Goal: Information Seeking & Learning: Find specific fact

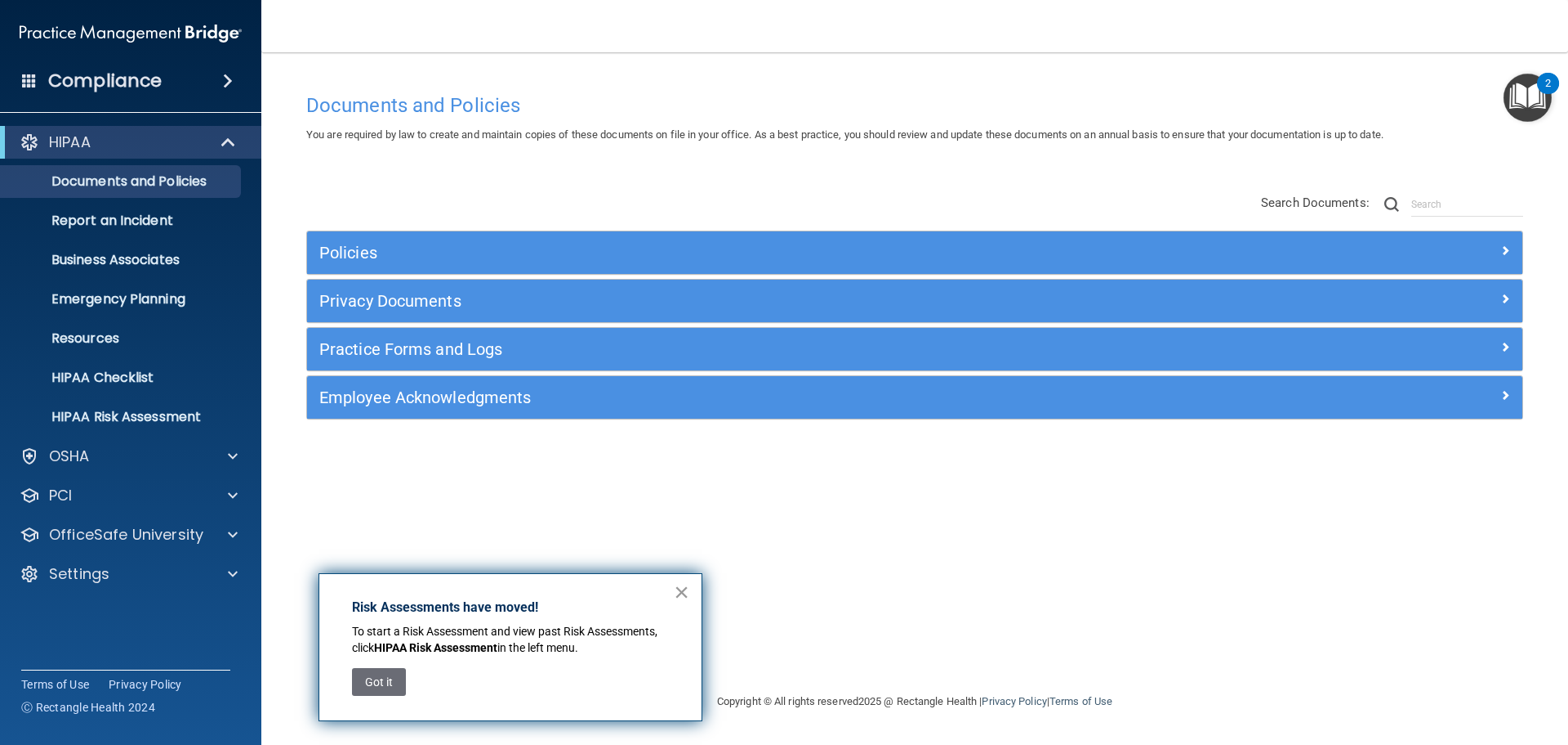
click at [681, 590] on button "×" at bounding box center [682, 591] width 16 height 26
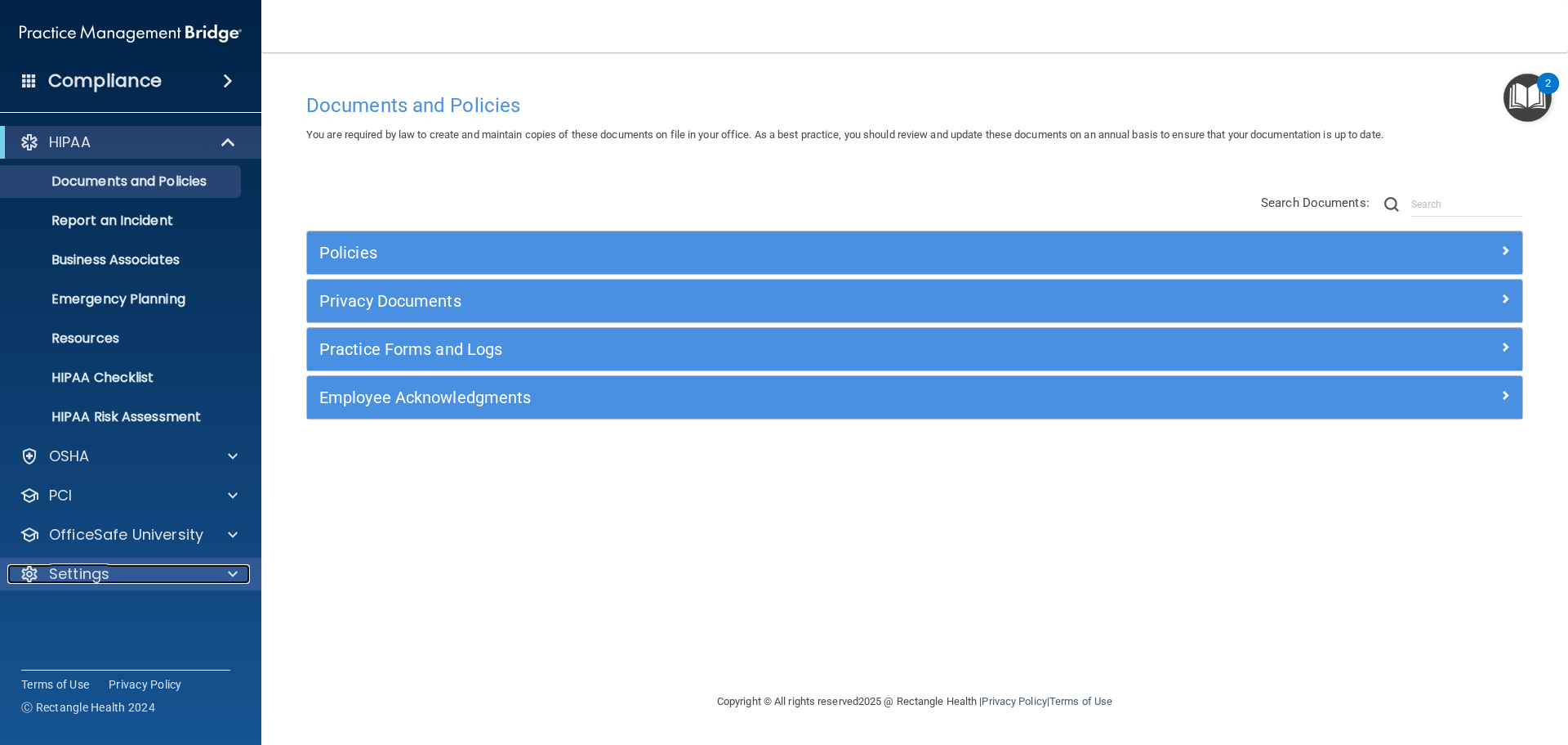
click at [115, 577] on div "Settings" at bounding box center [108, 573] width 202 height 20
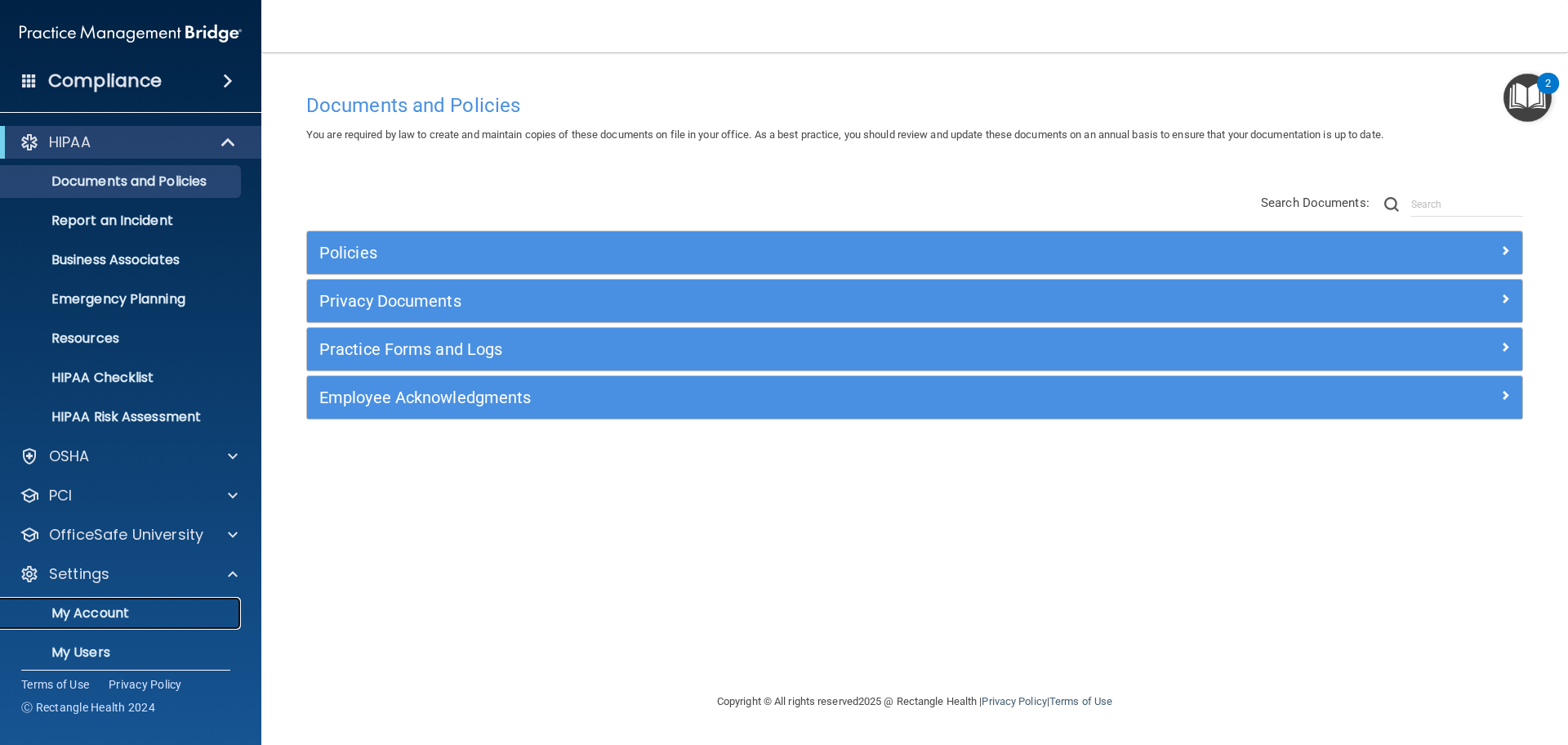
click at [125, 610] on p "My Account" at bounding box center [123, 612] width 223 height 16
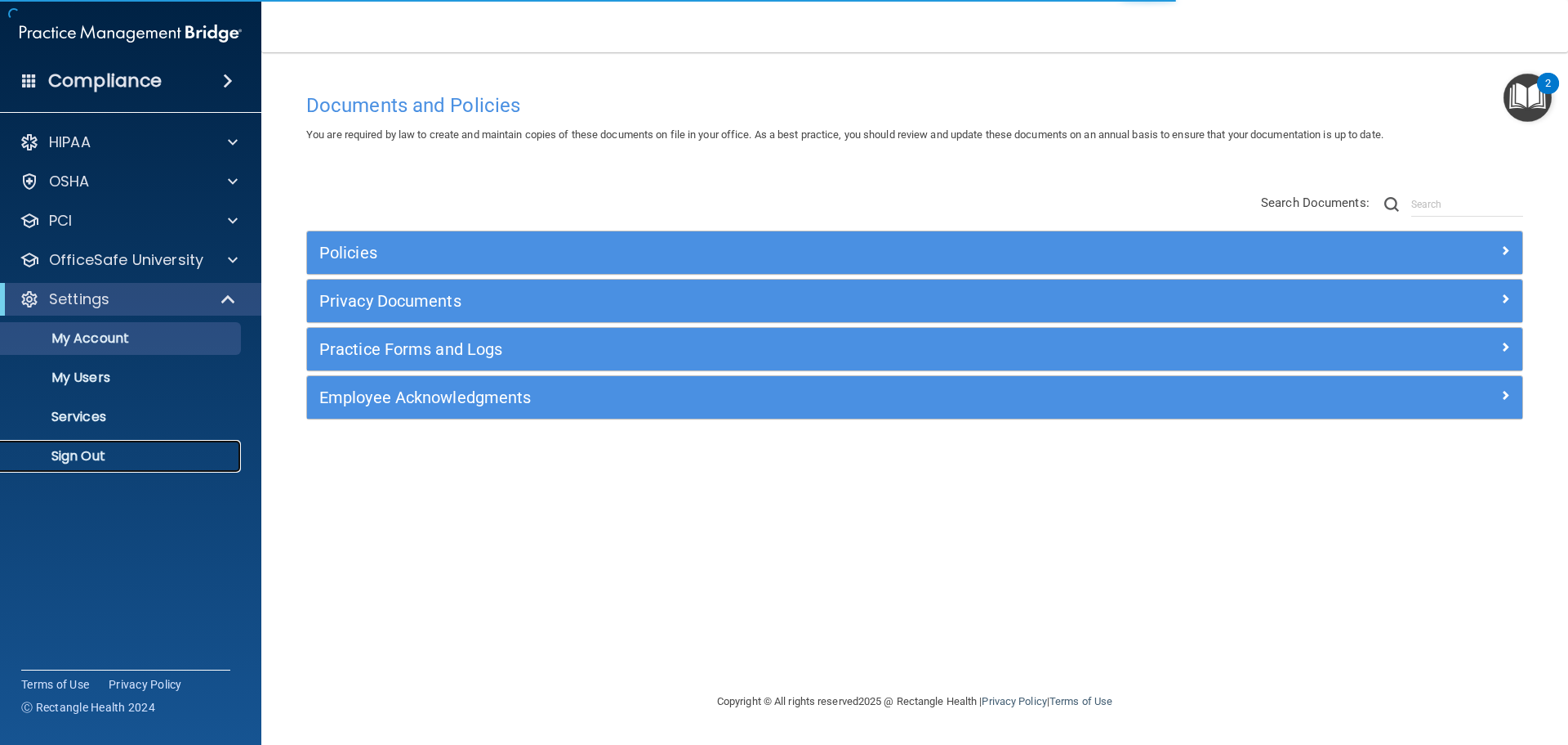
click at [144, 462] on p "Sign Out" at bounding box center [123, 456] width 223 height 16
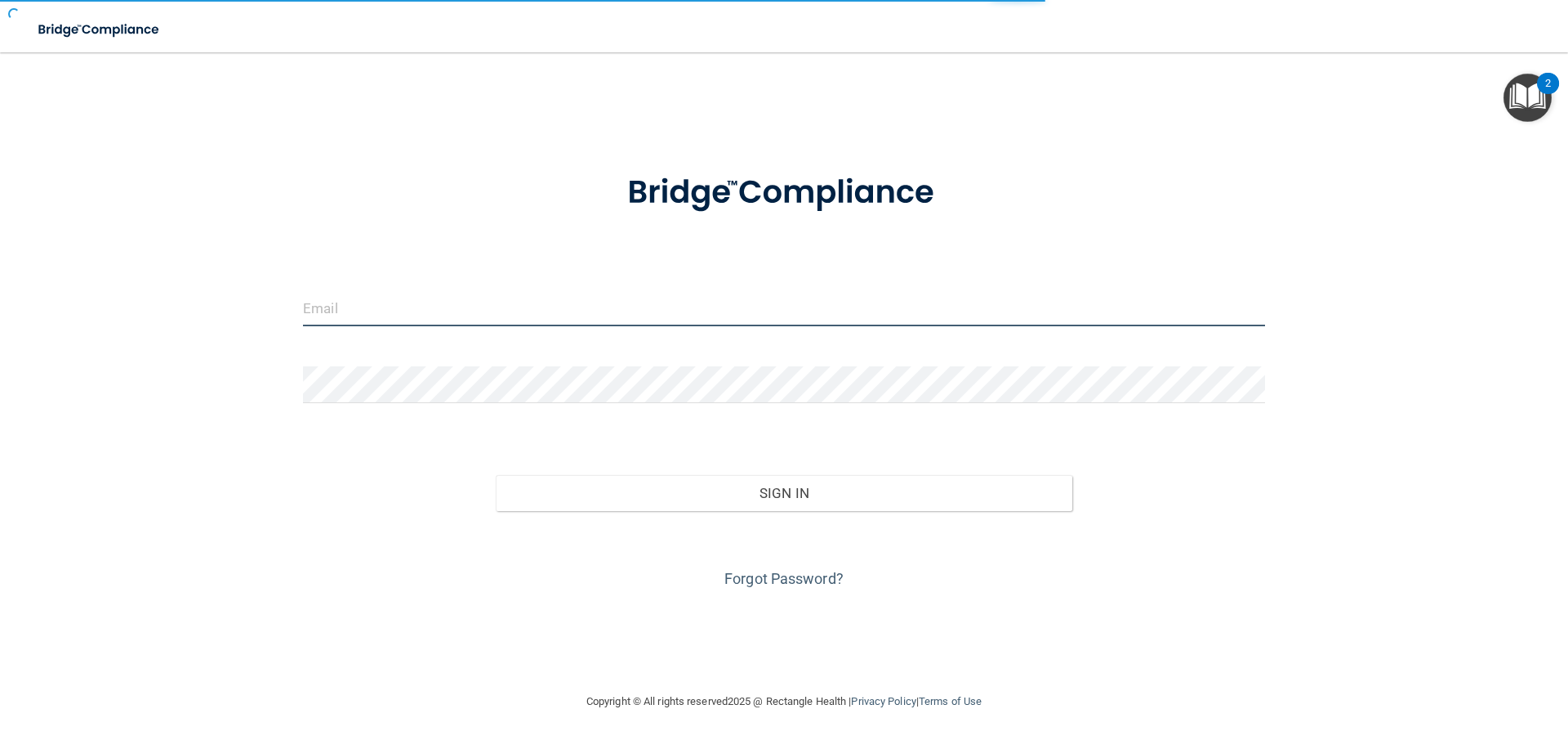
type input "[EMAIL_ADDRESS][DOMAIN_NAME]"
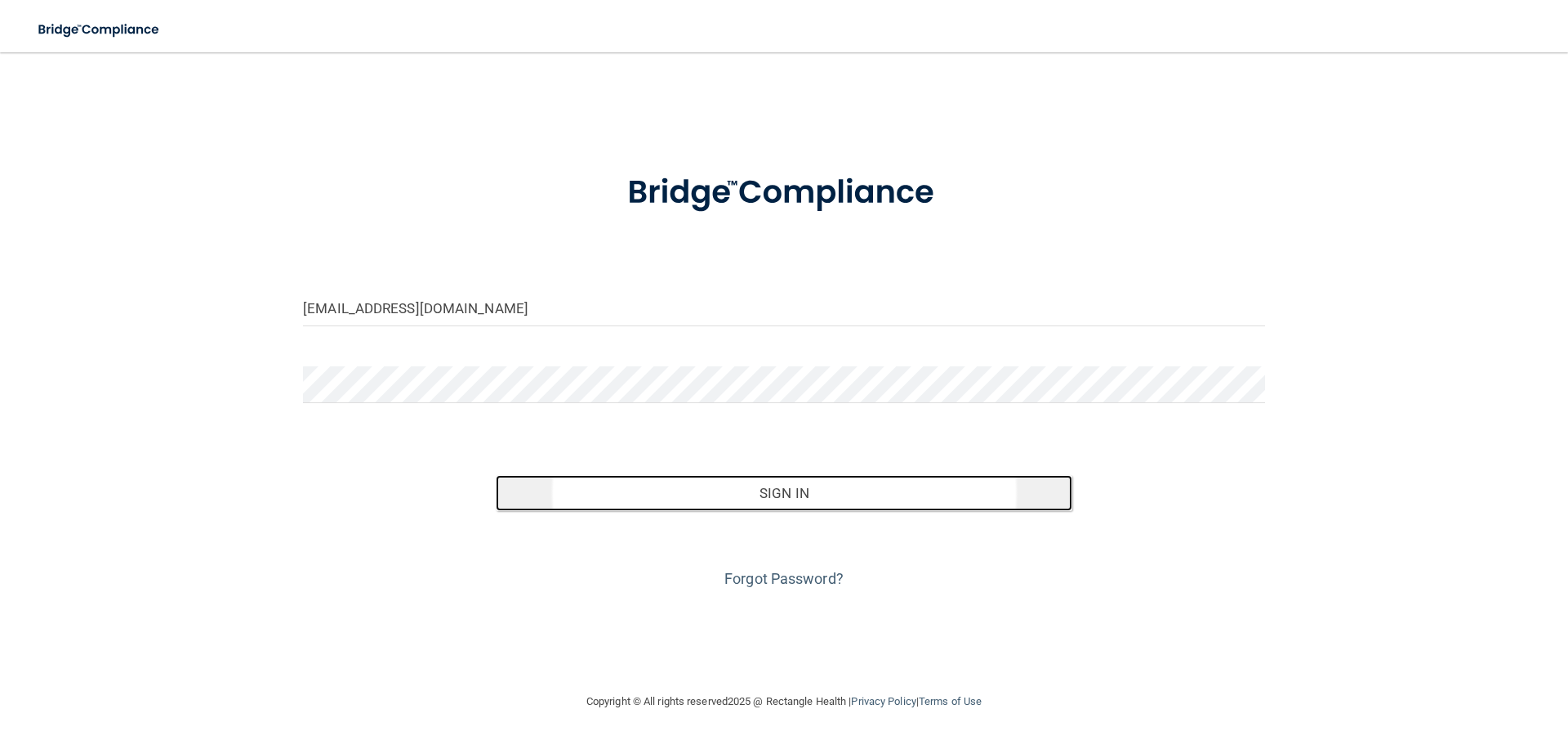
click at [690, 497] on button "Sign In" at bounding box center [784, 493] width 577 height 36
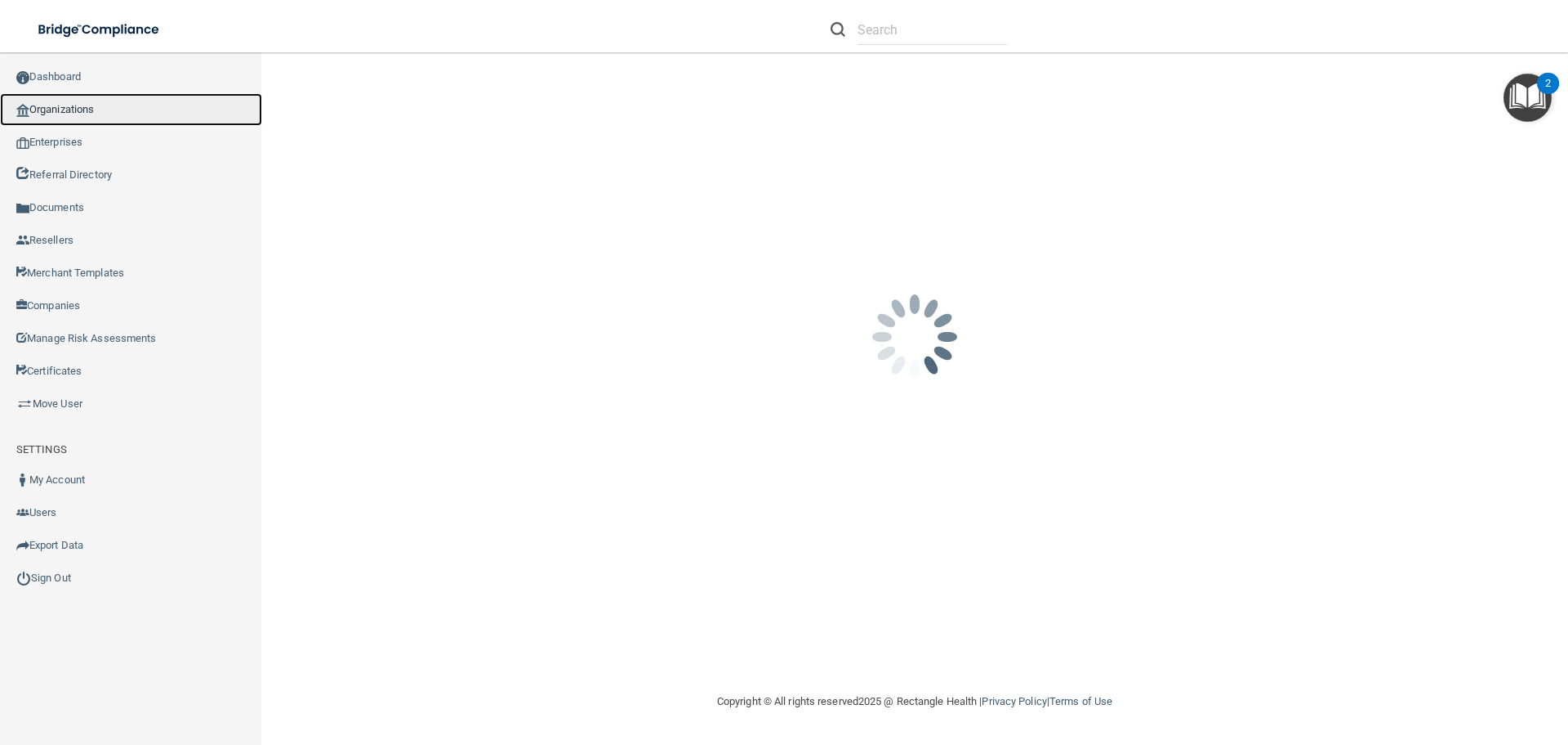
click at [94, 116] on link "Organizations" at bounding box center [131, 109] width 262 height 33
click at [143, 117] on link "Organizations" at bounding box center [131, 109] width 262 height 33
click at [170, 111] on link "Organizations" at bounding box center [131, 109] width 262 height 33
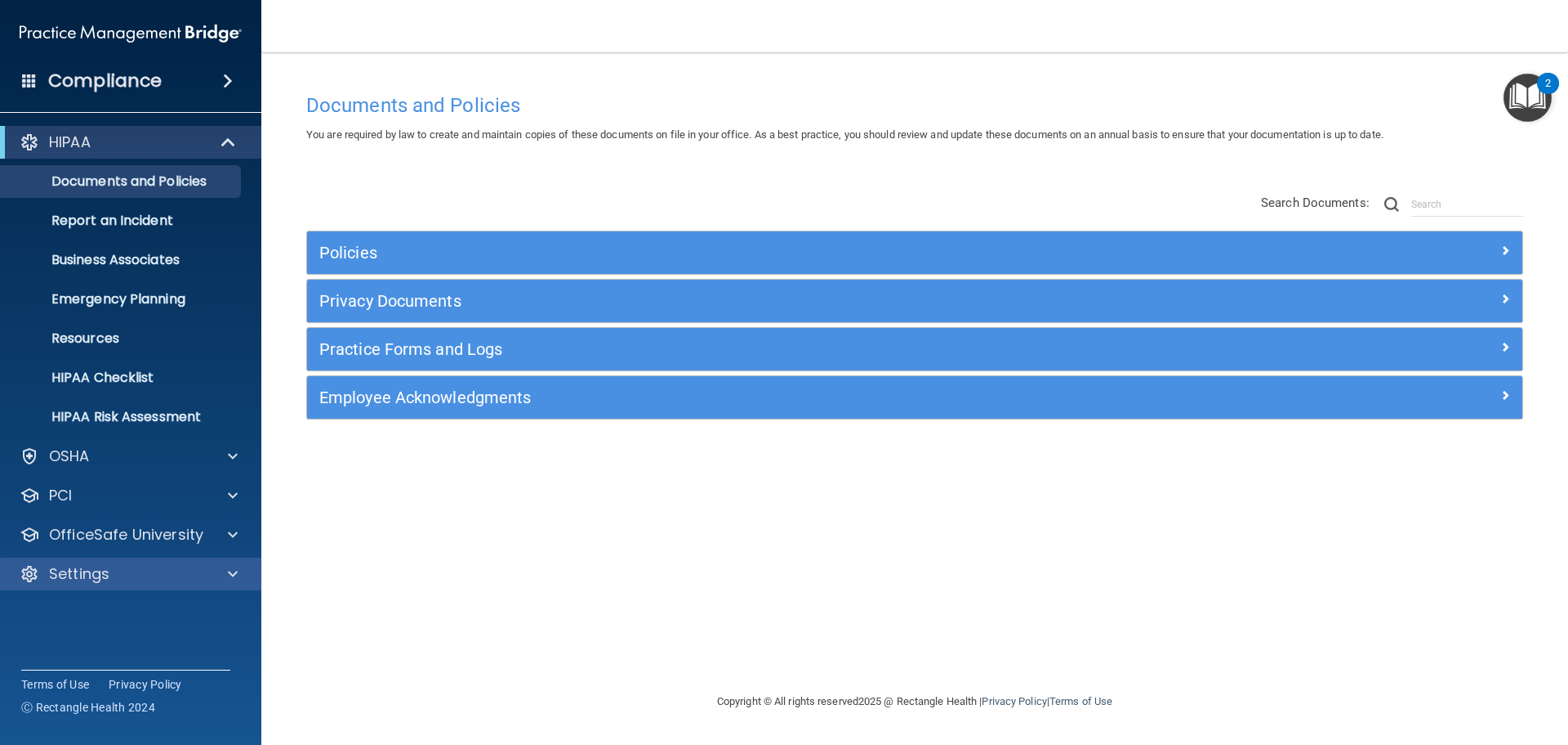
click at [158, 584] on div "Settings" at bounding box center [131, 573] width 262 height 33
click at [122, 582] on div "Settings" at bounding box center [108, 573] width 202 height 20
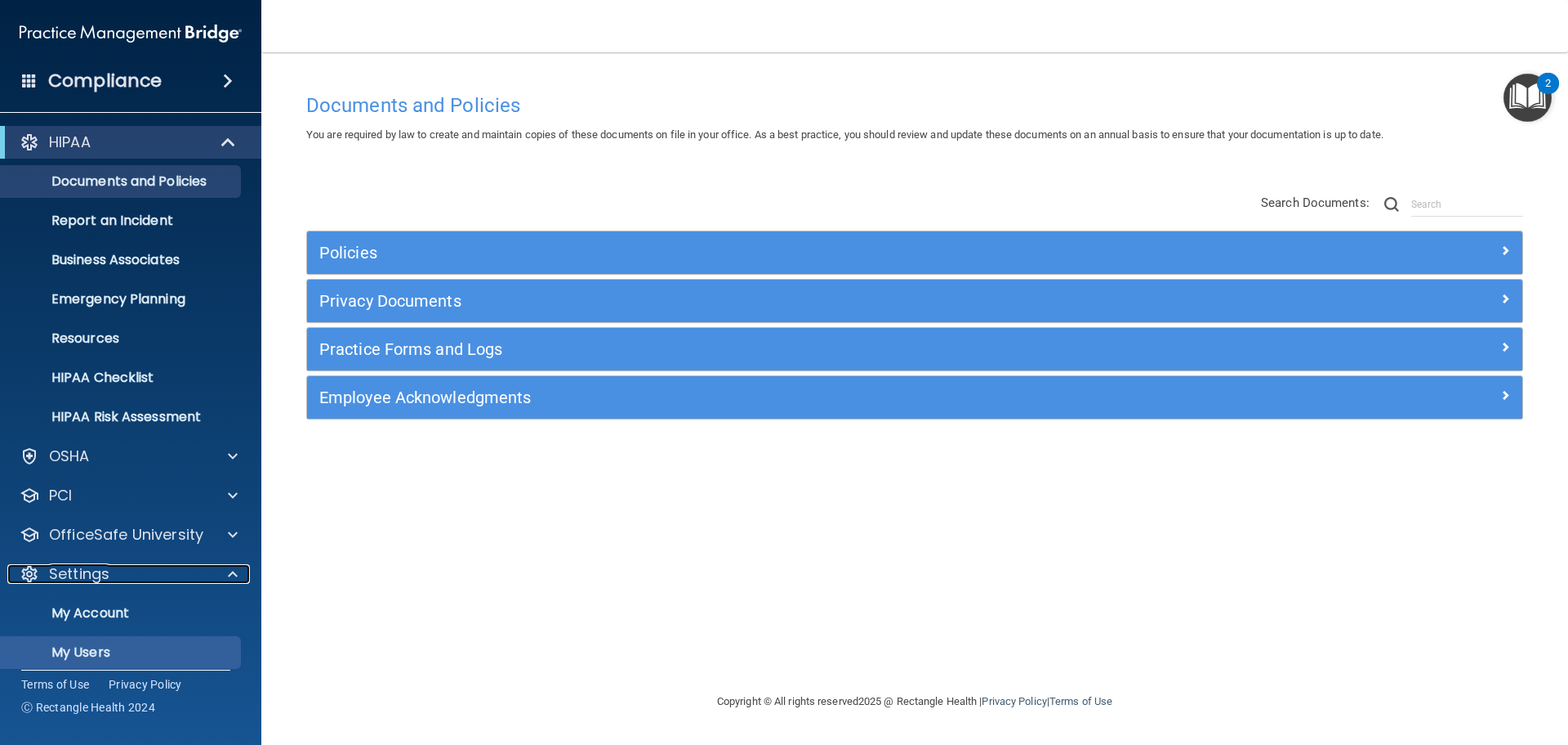
scroll to position [91, 0]
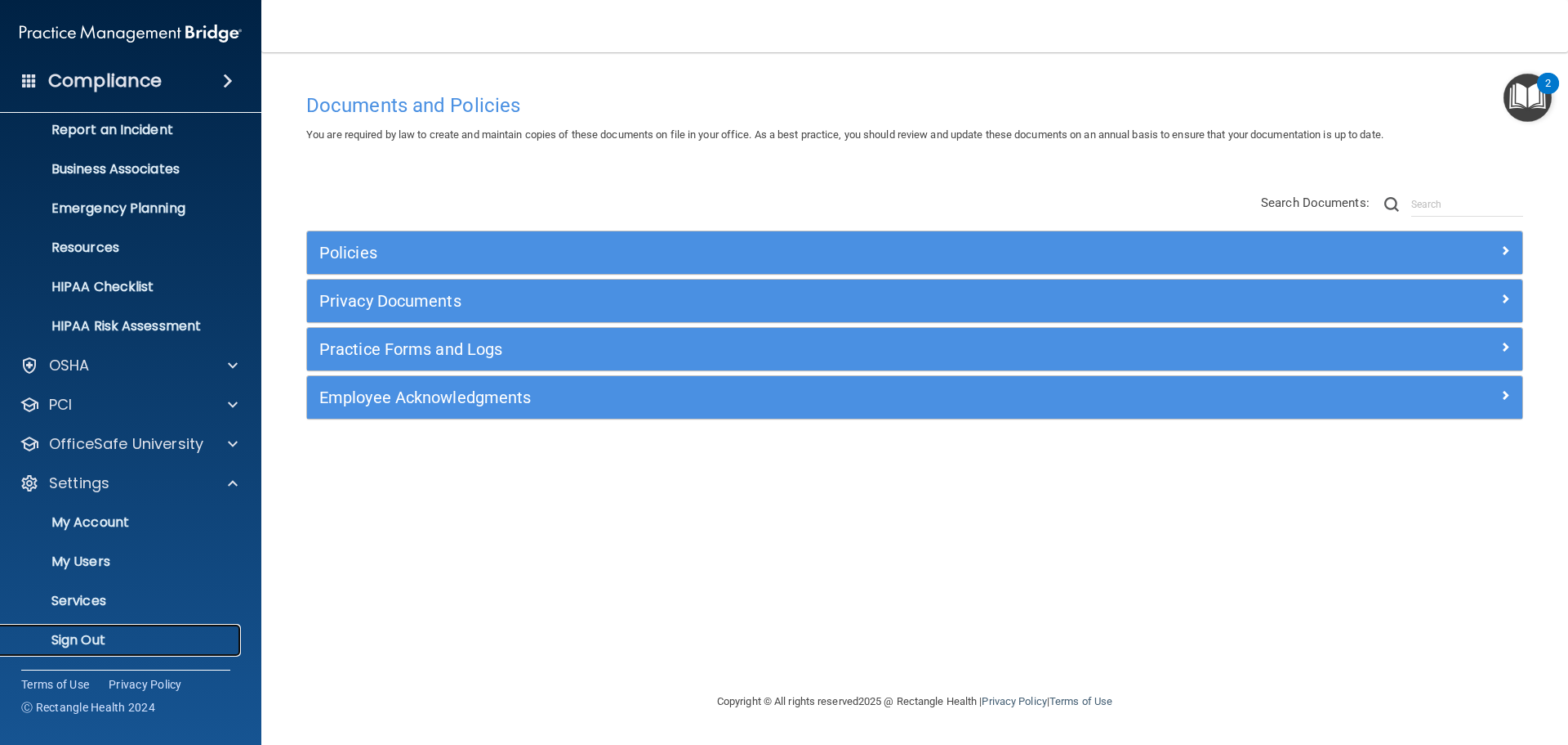
click at [102, 637] on p "Sign Out" at bounding box center [123, 639] width 223 height 16
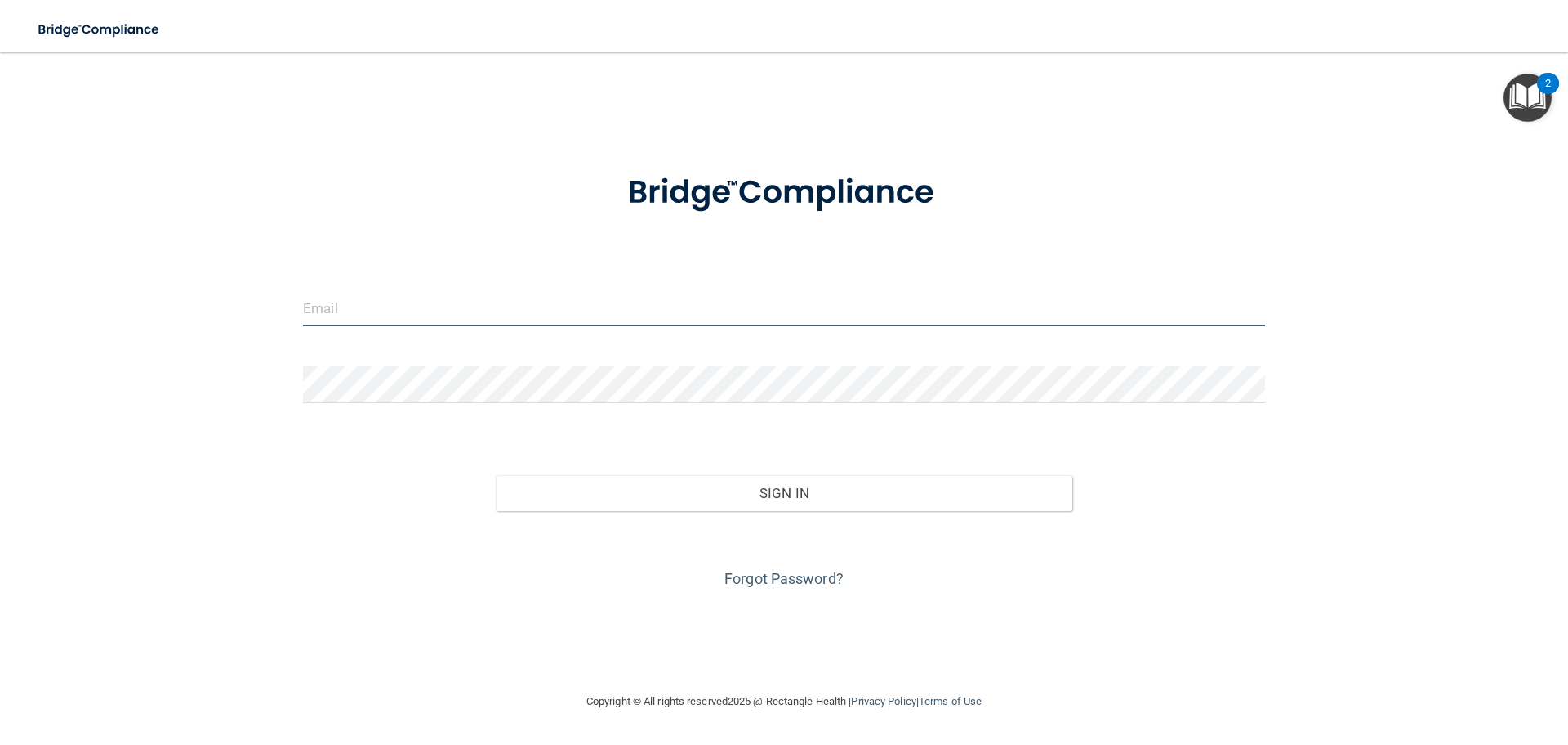
type input "[EMAIL_ADDRESS][DOMAIN_NAME]"
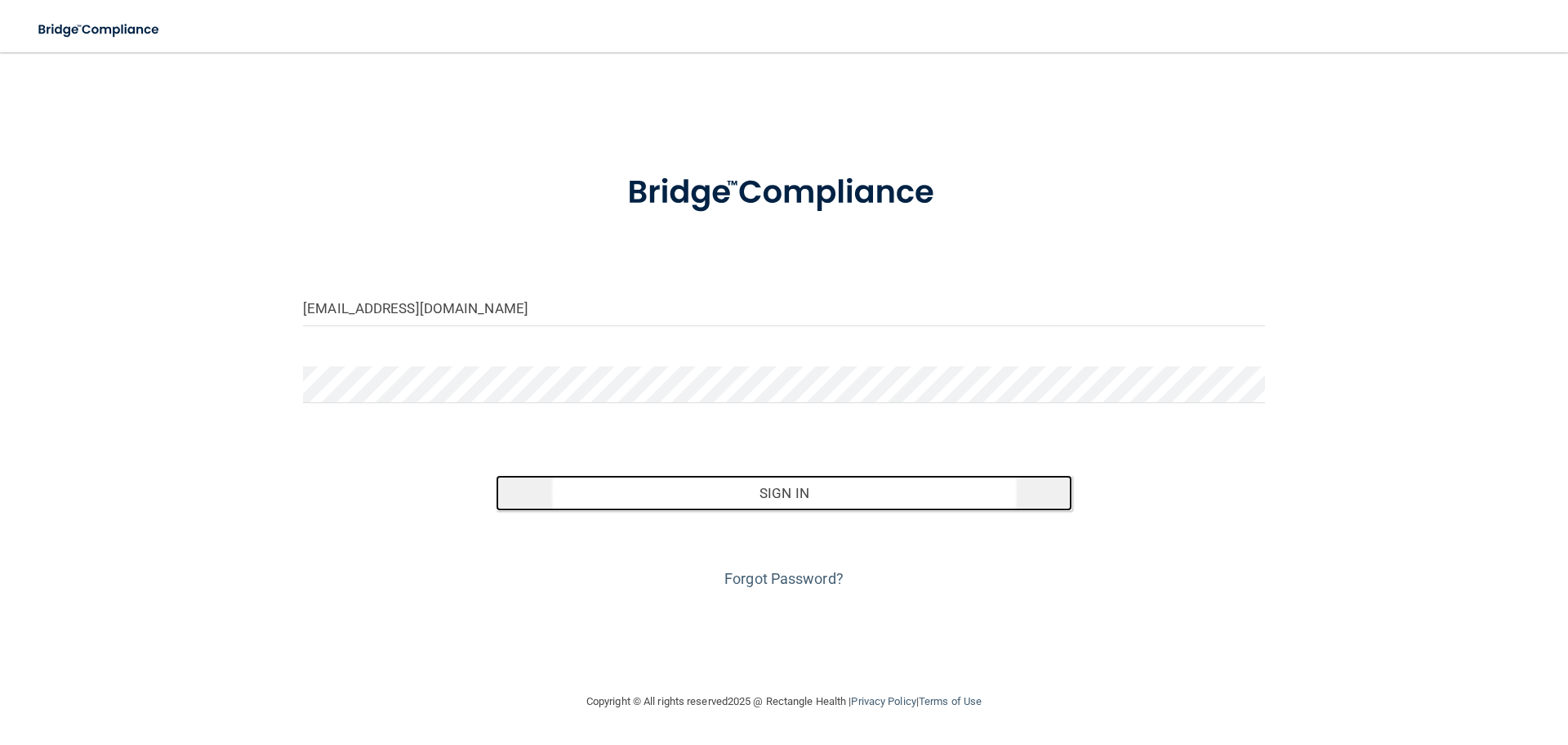
click at [825, 509] on button "Sign In" at bounding box center [784, 493] width 577 height 36
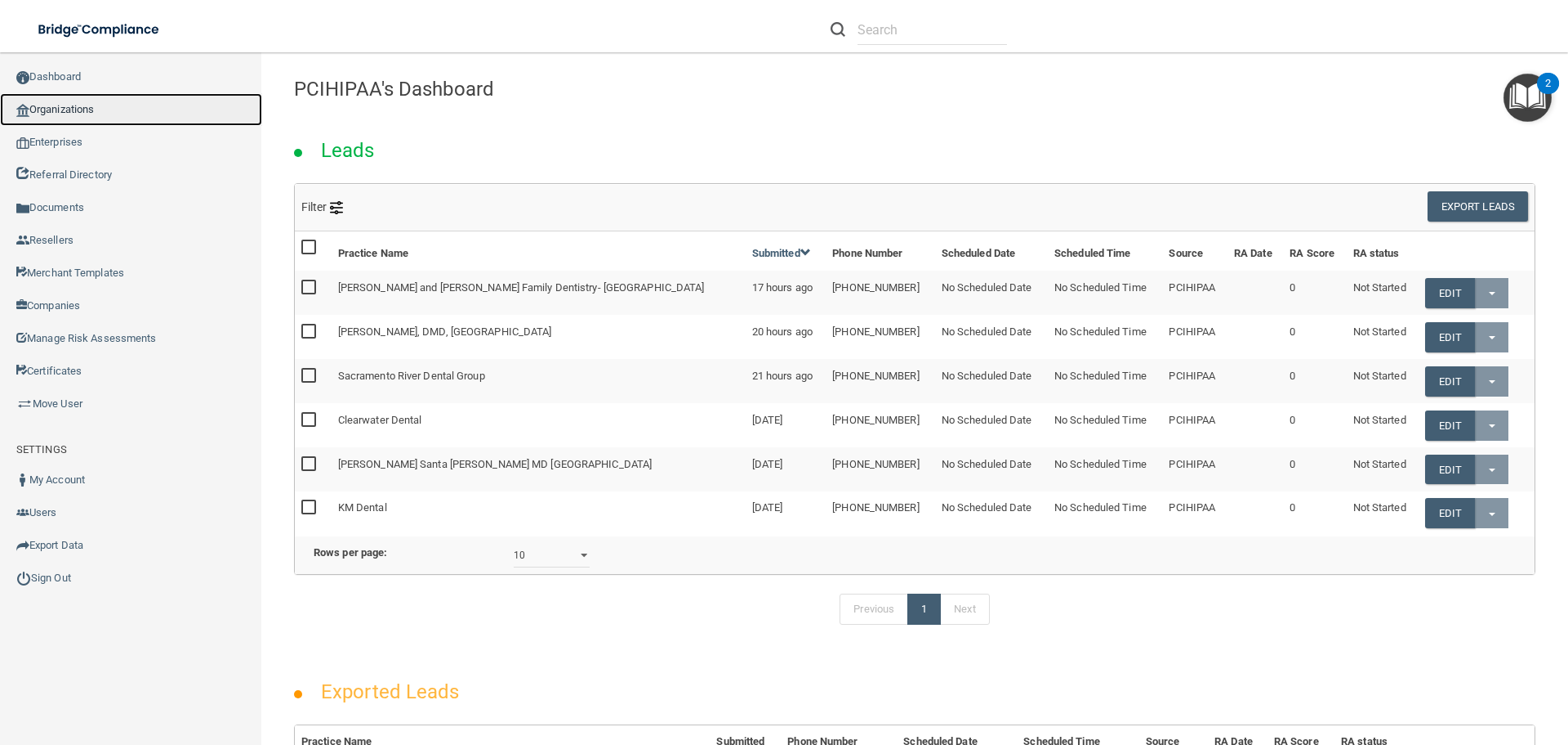
click at [111, 115] on link "Organizations" at bounding box center [131, 109] width 262 height 33
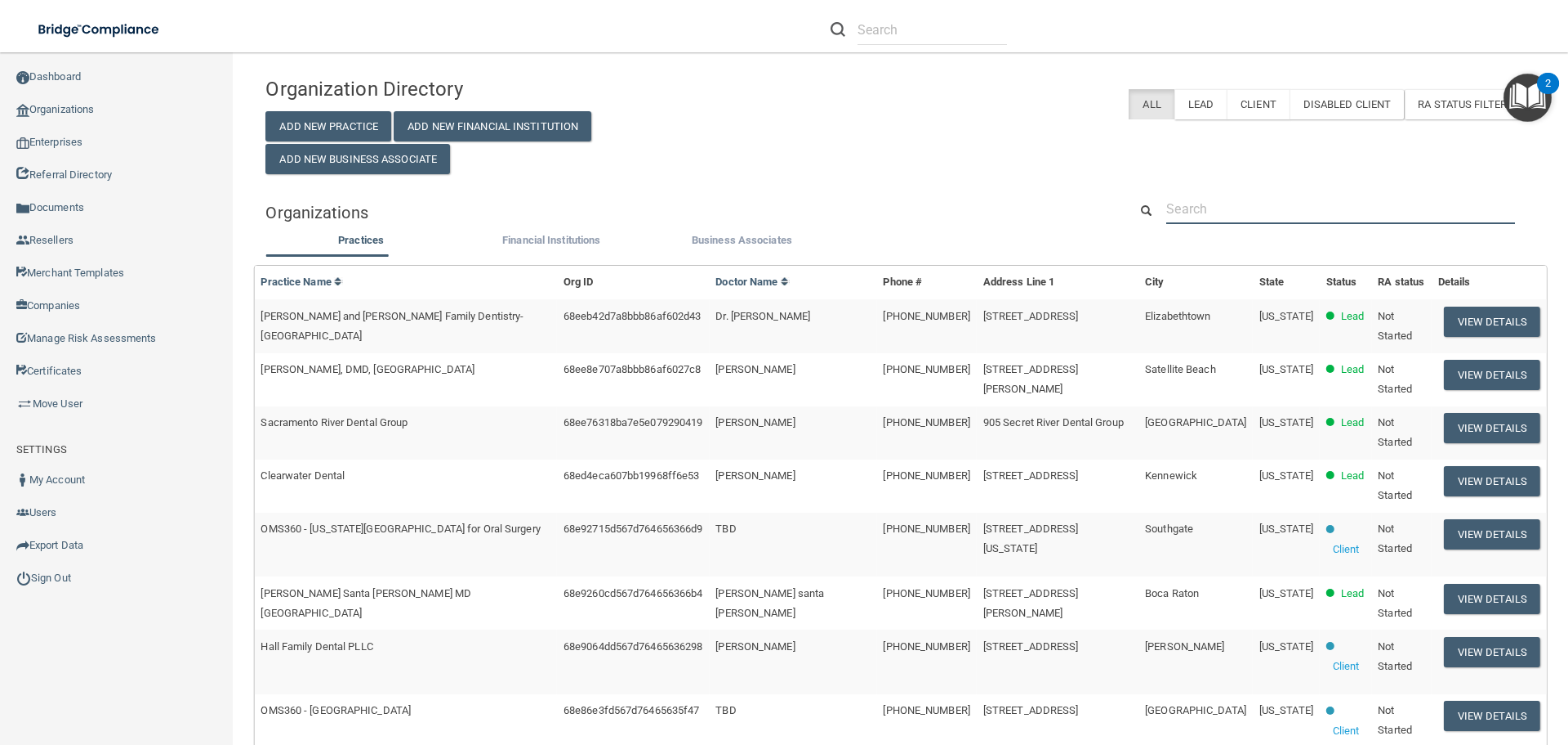
click at [1191, 210] on input "text" at bounding box center [1341, 208] width 349 height 30
paste input "[PERSON_NAME]"
type input "[PERSON_NAME]"
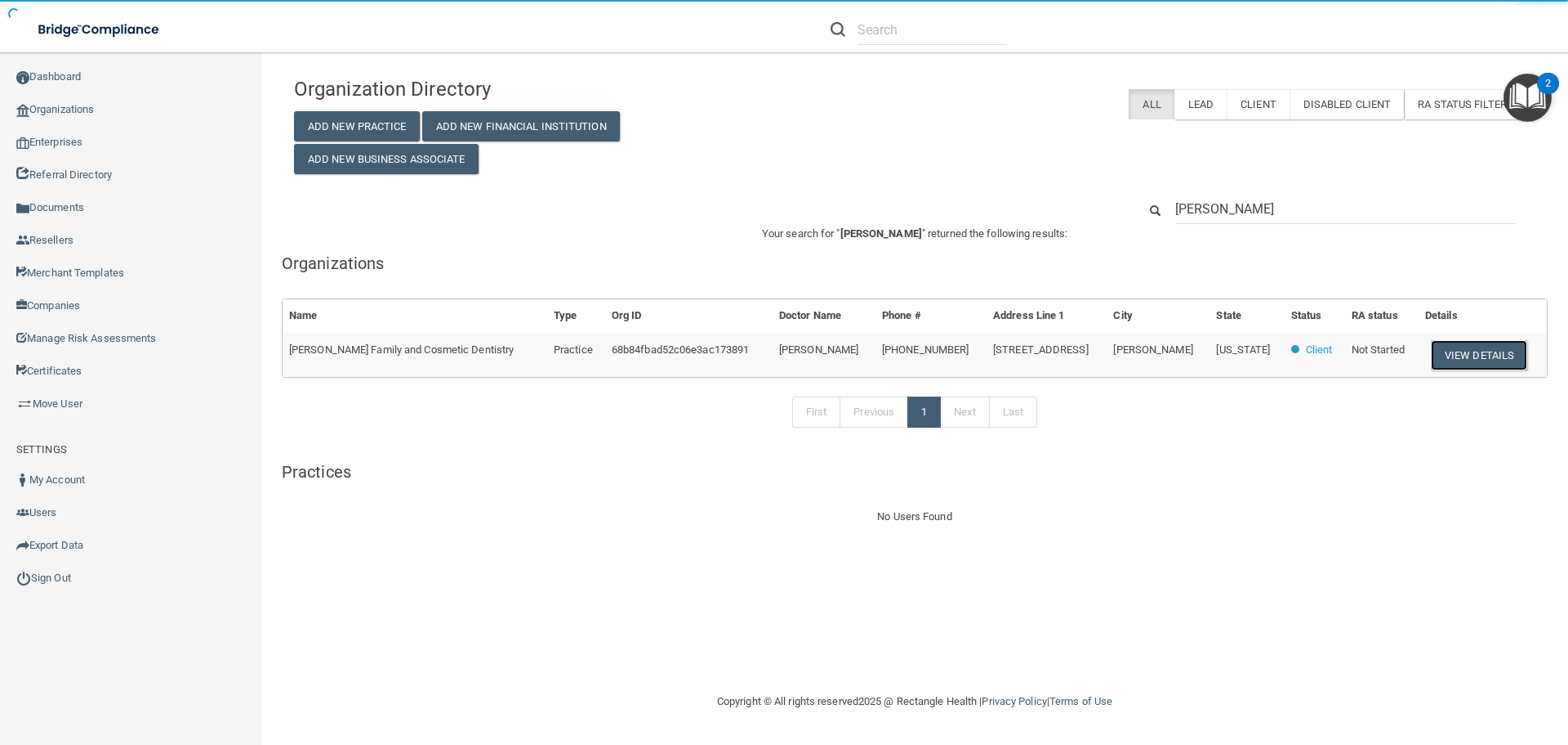
click at [1497, 366] on button "View Details" at bounding box center [1479, 355] width 97 height 30
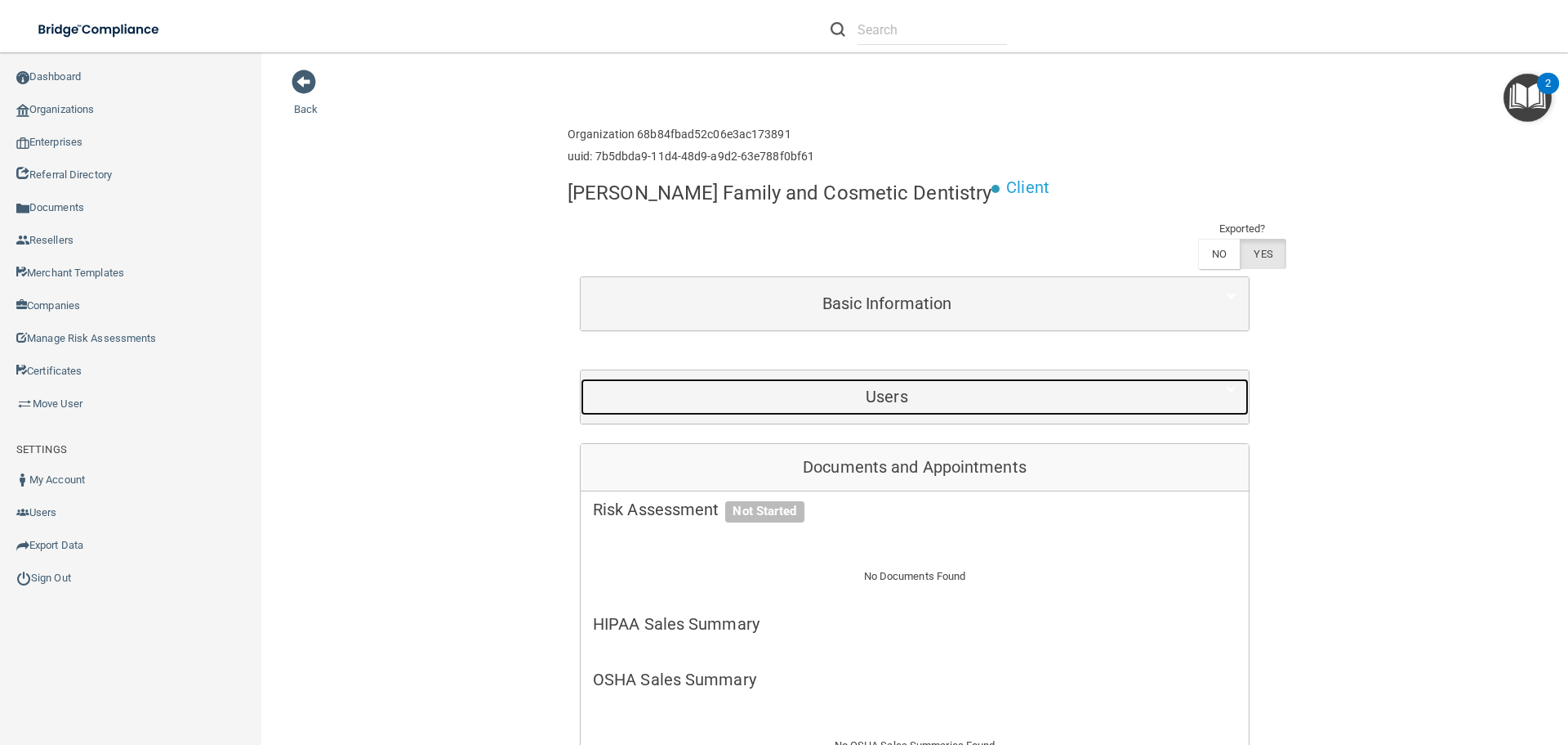
click at [919, 402] on h5 "Users" at bounding box center [887, 396] width 588 height 18
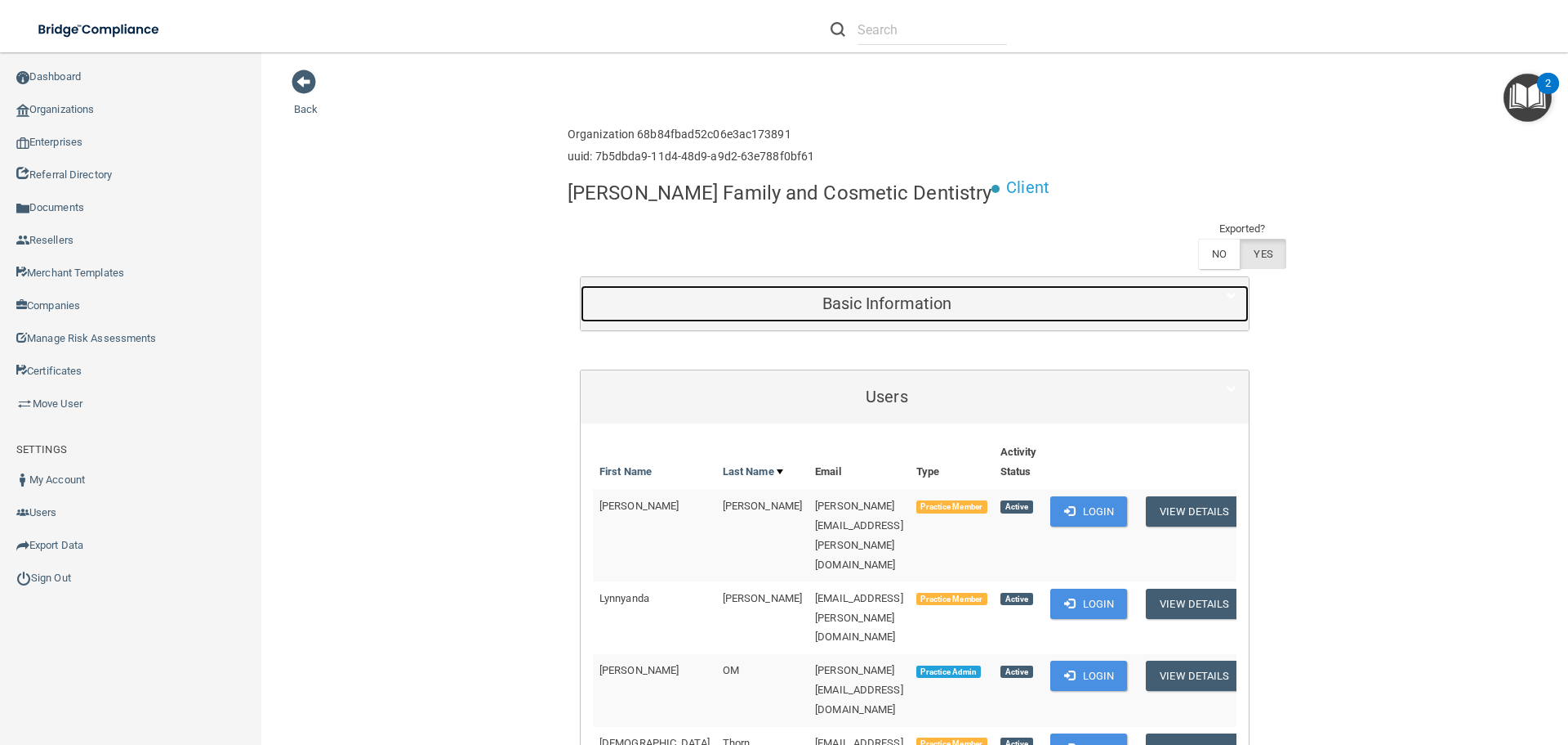
click at [855, 310] on h5 "Basic Information" at bounding box center [887, 303] width 588 height 18
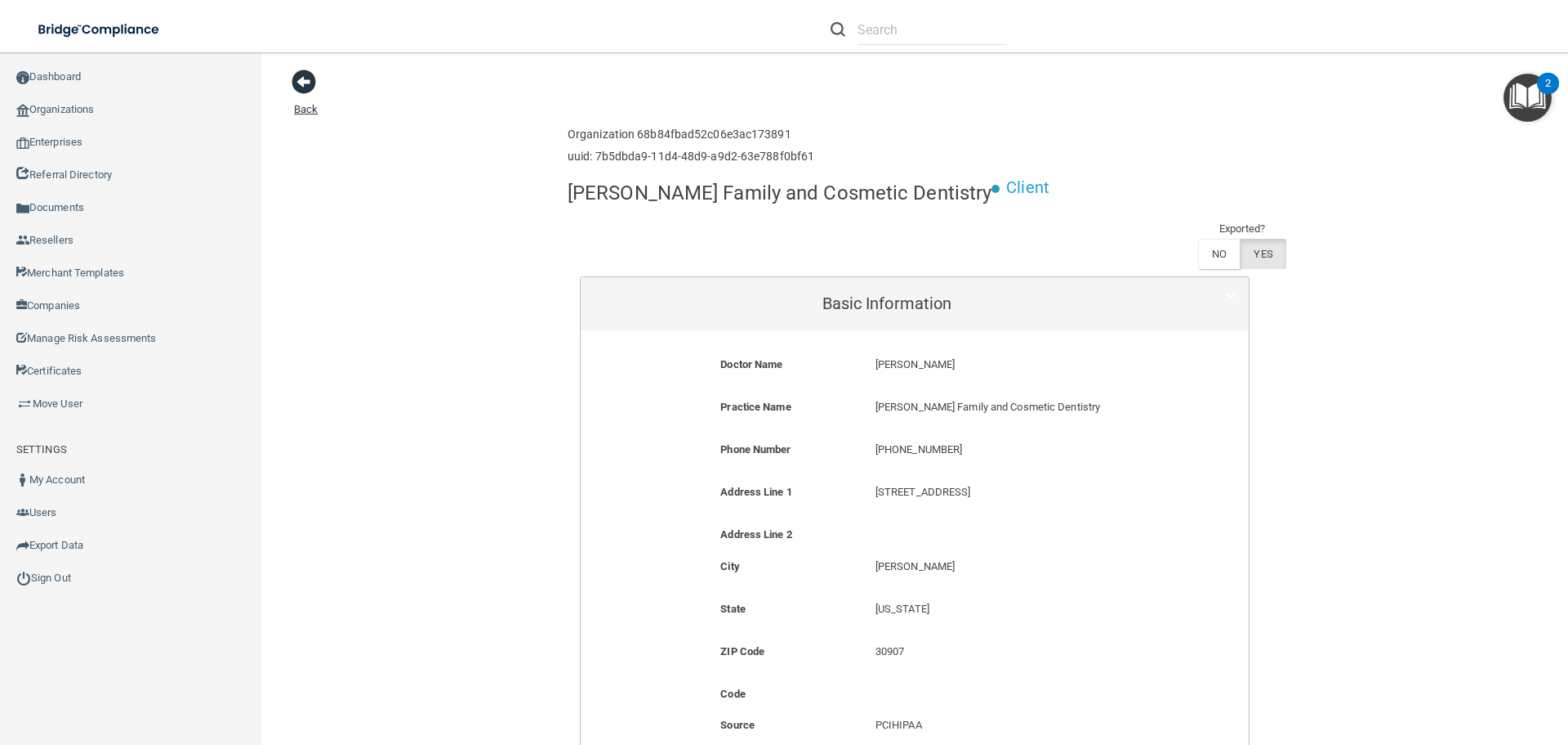
click at [308, 90] on span at bounding box center [304, 82] width 25 height 25
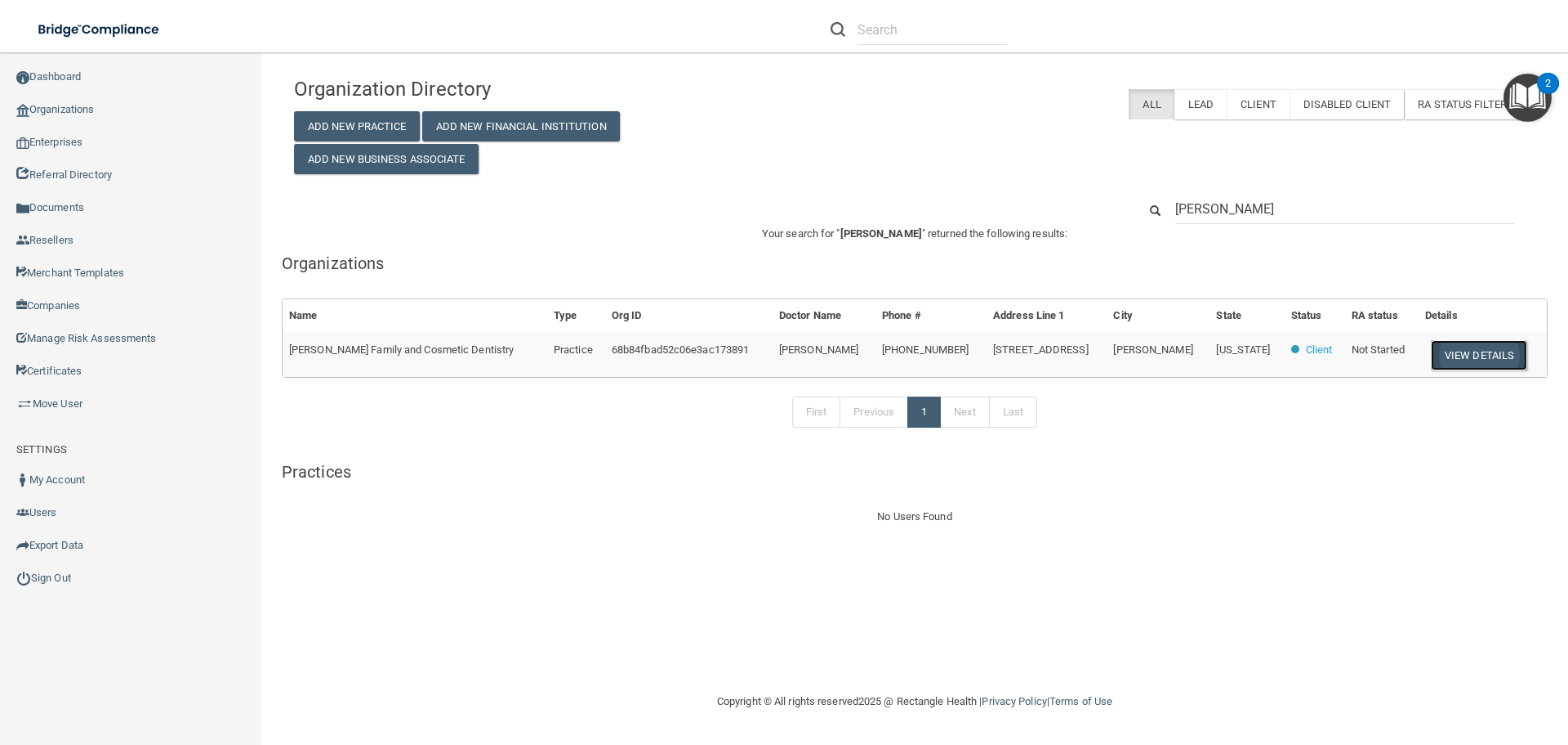
click at [1474, 363] on button "View Details" at bounding box center [1479, 355] width 97 height 30
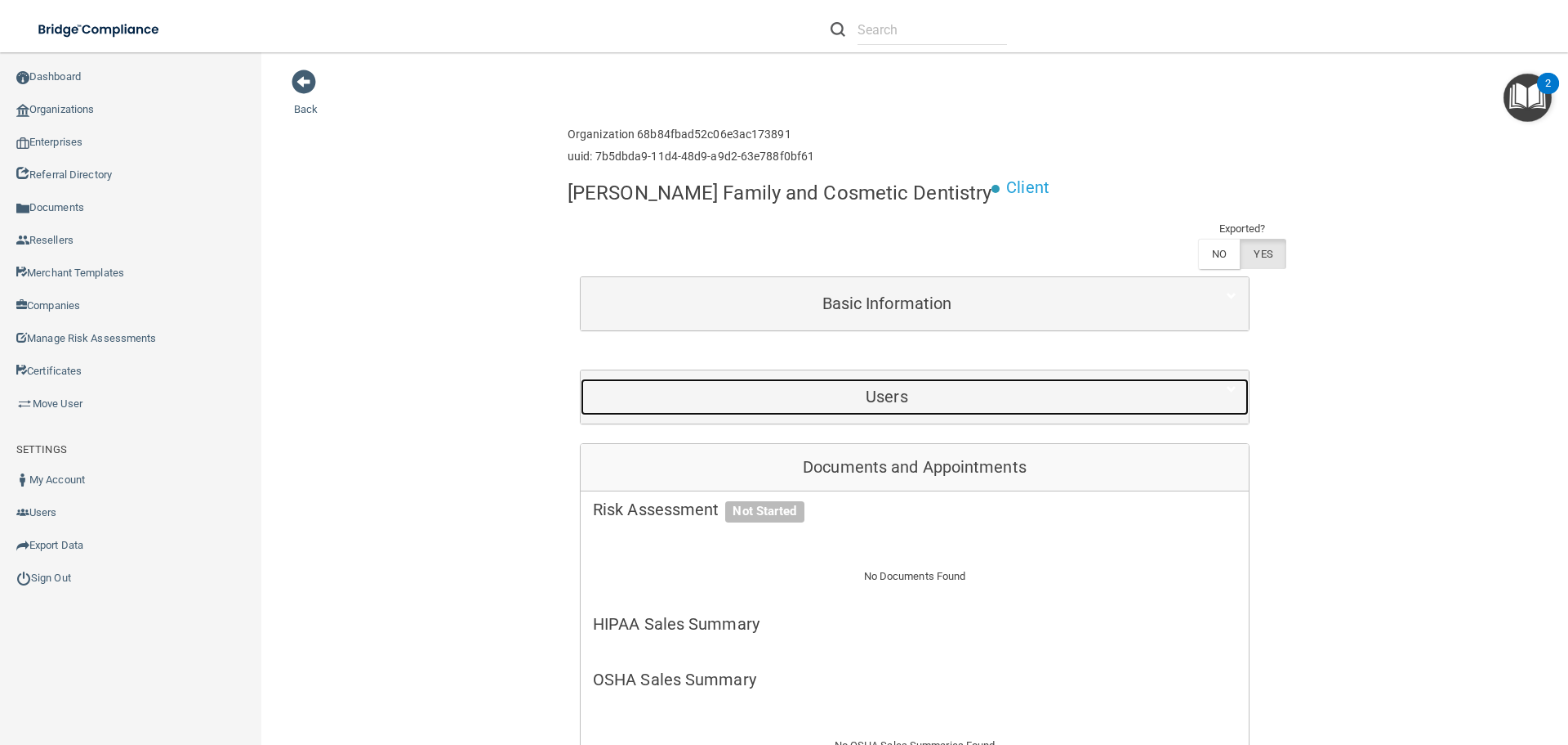
click at [885, 401] on h5 "Users" at bounding box center [887, 396] width 588 height 18
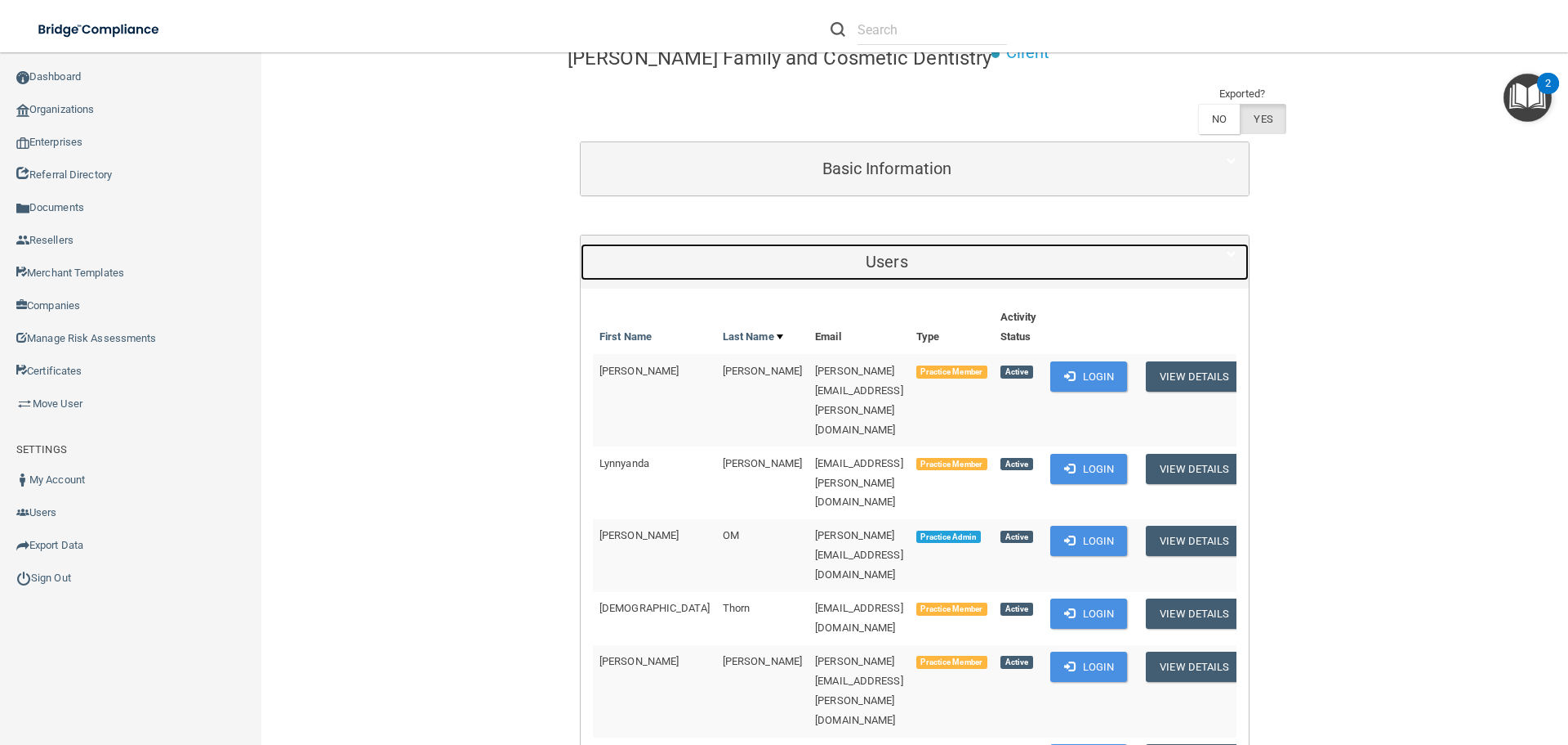
scroll to position [164, 0]
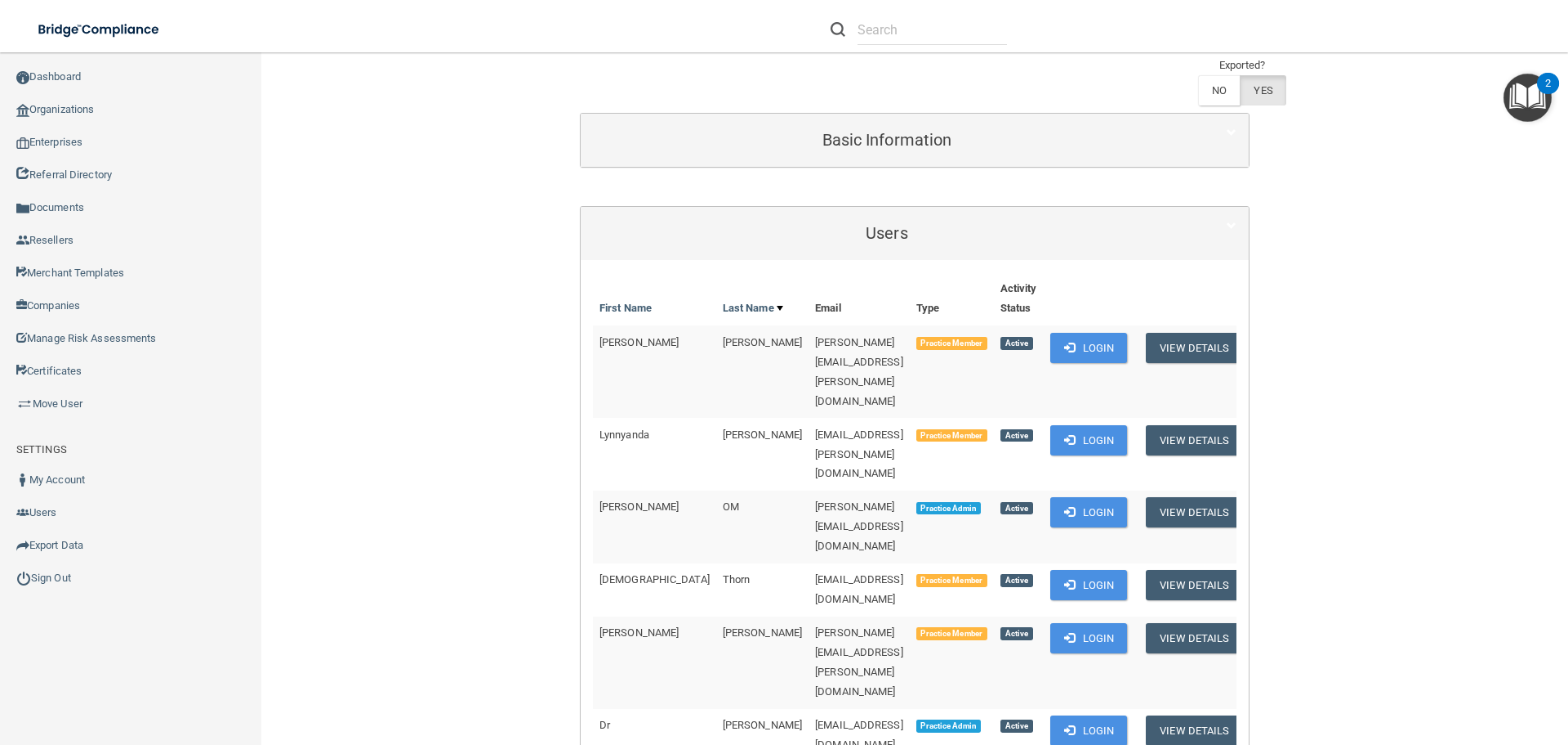
click at [815, 346] on span "[PERSON_NAME][EMAIL_ADDRESS][PERSON_NAME][DOMAIN_NAME]" at bounding box center [859, 371] width 89 height 71
copy td "[PERSON_NAME][EMAIL_ADDRESS][PERSON_NAME][DOMAIN_NAME]"
drag, startPoint x: 595, startPoint y: 345, endPoint x: 681, endPoint y: 344, distance: 86.0
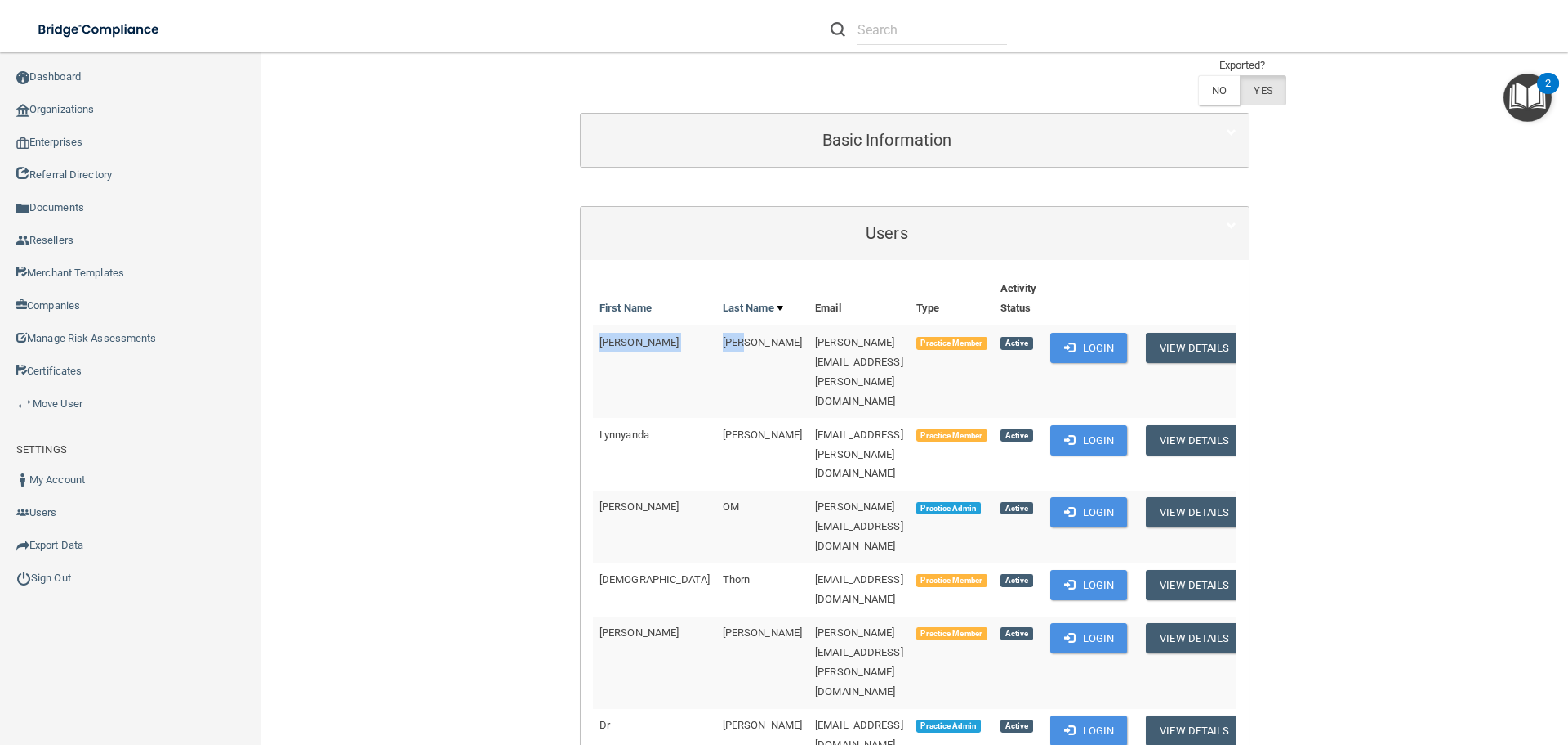
click at [681, 344] on tr "[PERSON_NAME] [PERSON_NAME][EMAIL_ADDRESS][PERSON_NAME][DOMAIN_NAME] Practice M…" at bounding box center [921, 371] width 656 height 93
copy tr "[PERSON_NAME]"
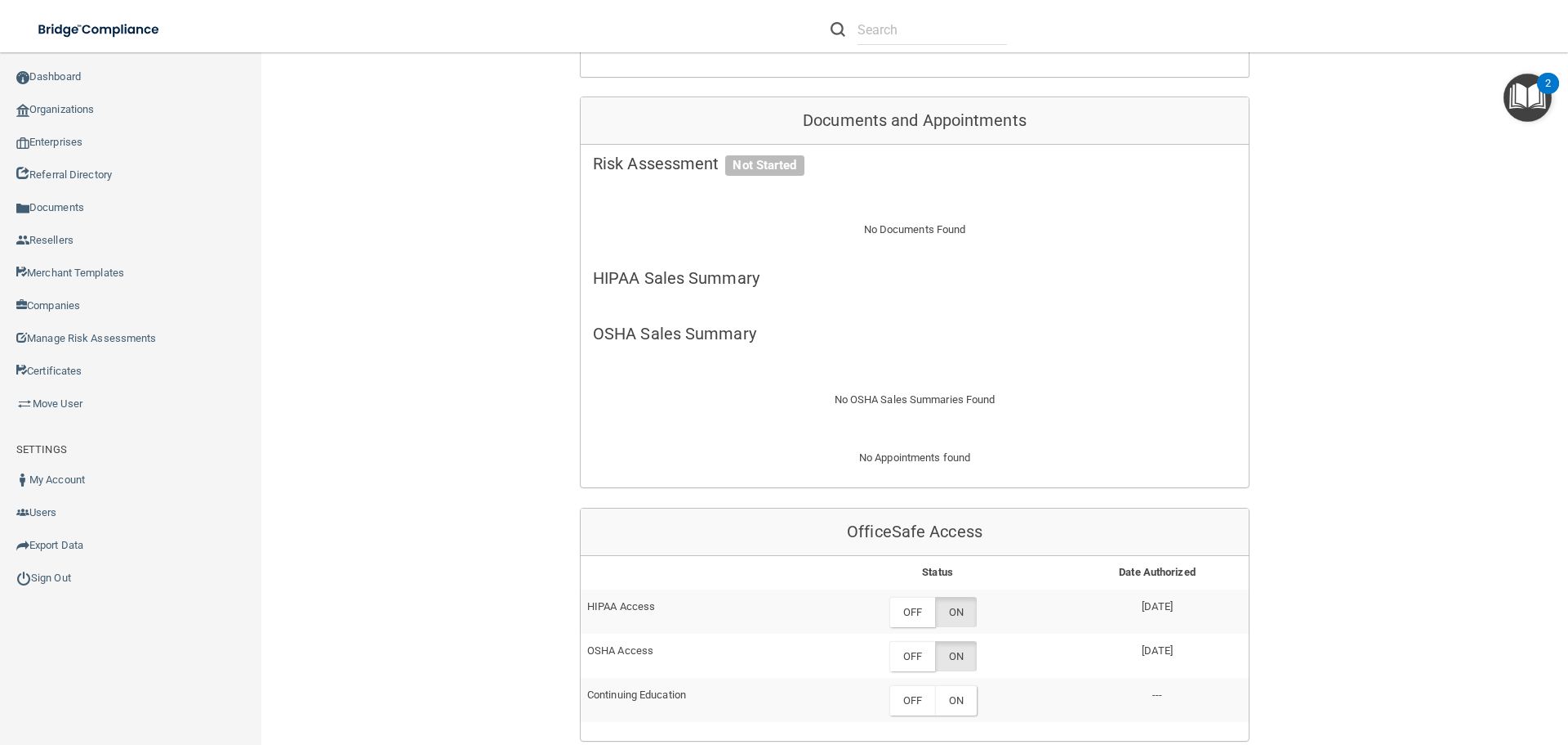
scroll to position [899, 0]
